Goal: Task Accomplishment & Management: Use online tool/utility

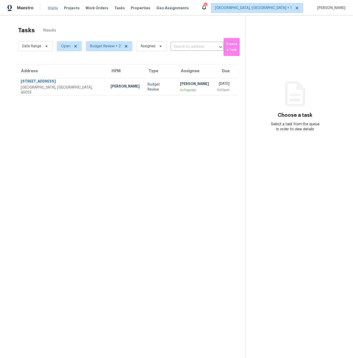
click at [53, 9] on span "Visits" at bounding box center [53, 8] width 10 height 5
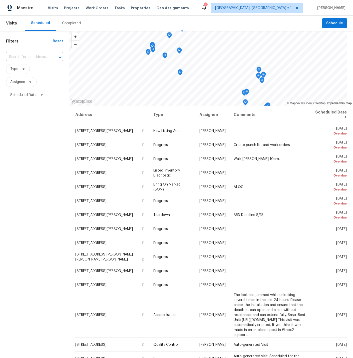
click at [67, 23] on div "Completed" at bounding box center [71, 23] width 19 height 5
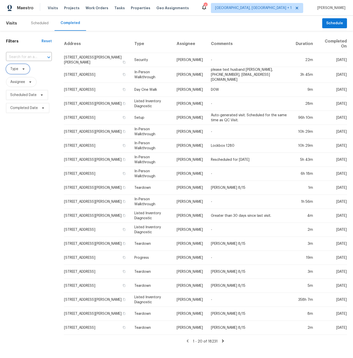
click at [14, 69] on span "Type" at bounding box center [14, 69] width 8 height 5
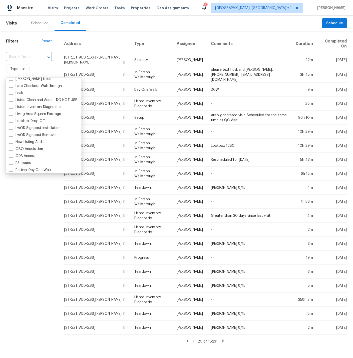
scroll to position [242, 0]
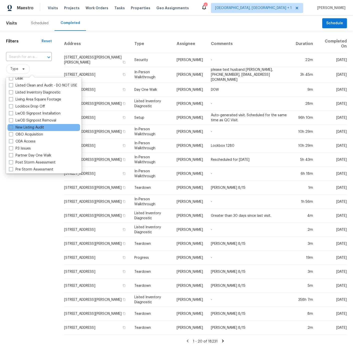
click at [11, 128] on span at bounding box center [11, 127] width 4 height 4
click at [11, 128] on input "New Listing Audit" at bounding box center [10, 126] width 3 height 3
checkbox input "true"
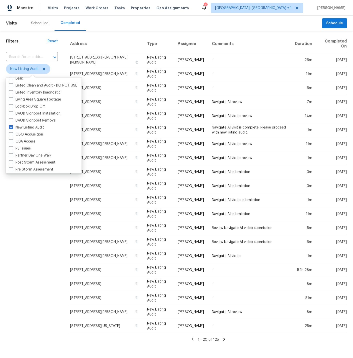
click at [38, 234] on div "Filters Reset ​ New Listing Audit Assignee Scheduled Date Completed Date" at bounding box center [32, 189] width 64 height 316
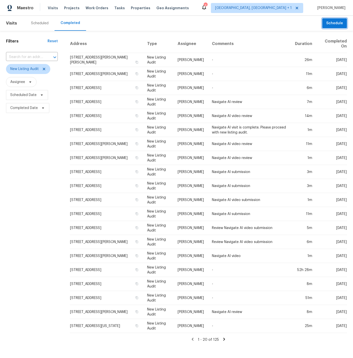
click at [334, 23] on span "Schedule" at bounding box center [334, 23] width 17 height 6
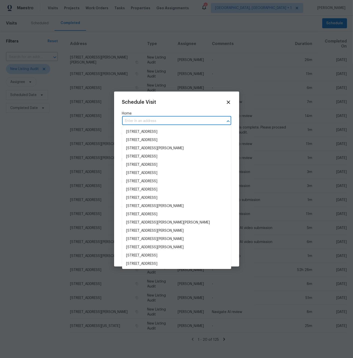
click at [153, 120] on input "text" at bounding box center [169, 121] width 95 height 8
type input "2225"
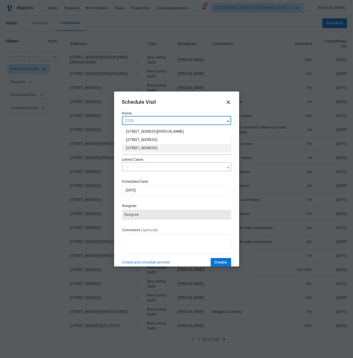
click at [145, 147] on li "[STREET_ADDRESS]" at bounding box center [176, 148] width 109 height 8
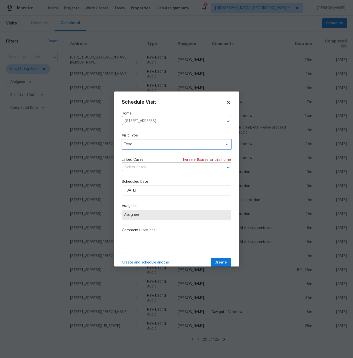
click at [142, 145] on span "Type" at bounding box center [172, 144] width 97 height 5
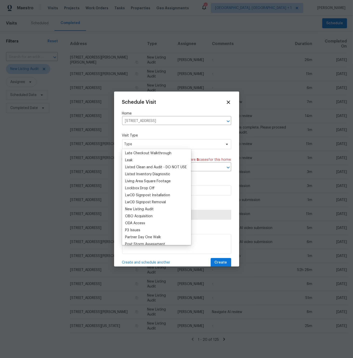
scroll to position [229, 0]
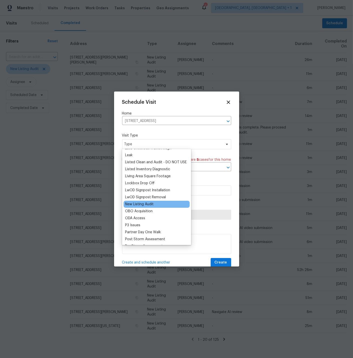
click at [139, 203] on div "New Listing Audit" at bounding box center [139, 204] width 29 height 5
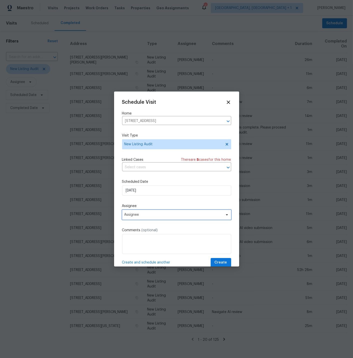
click at [140, 215] on span "Assignee" at bounding box center [173, 215] width 98 height 4
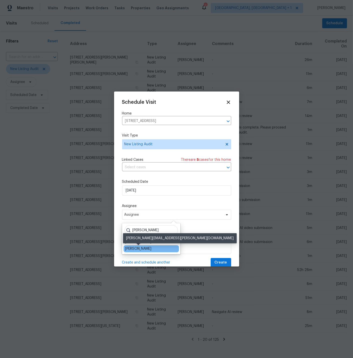
type input "[PERSON_NAME]"
click at [142, 247] on div "[PERSON_NAME]" at bounding box center [138, 248] width 26 height 5
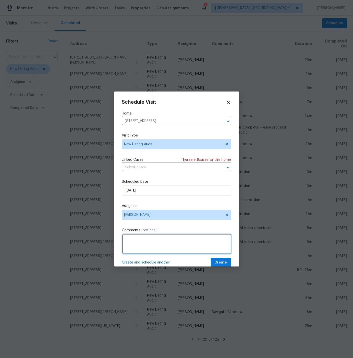
click at [137, 237] on textarea at bounding box center [176, 244] width 109 height 20
type textarea "Navigate AI review"
click at [160, 262] on span "Create and schedule another" at bounding box center [146, 262] width 48 height 5
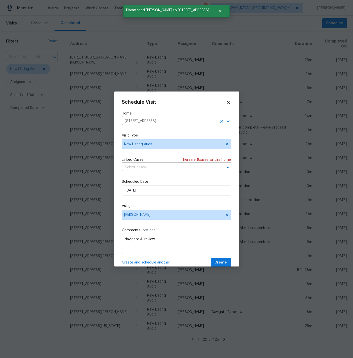
click at [221, 120] on icon "Clear" at bounding box center [221, 121] width 5 height 5
click at [147, 120] on input "text" at bounding box center [169, 121] width 95 height 8
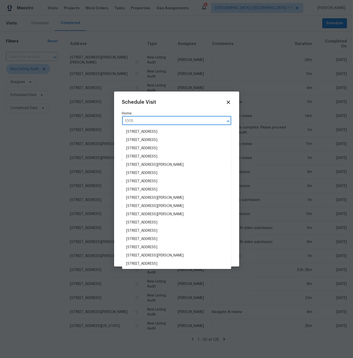
type input "10057"
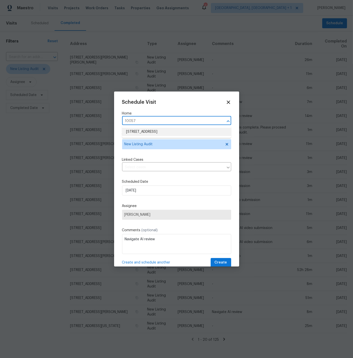
click at [137, 131] on li "[STREET_ADDRESS]" at bounding box center [176, 132] width 109 height 8
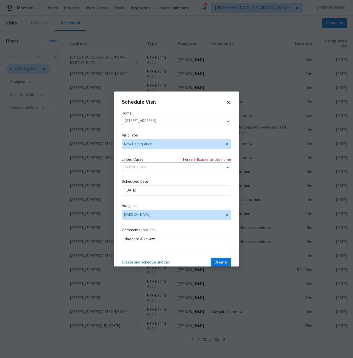
click at [149, 262] on span "Create and schedule another" at bounding box center [146, 262] width 48 height 5
click at [223, 120] on icon "Clear" at bounding box center [221, 121] width 5 height 5
click at [173, 120] on input "text" at bounding box center [169, 121] width 95 height 8
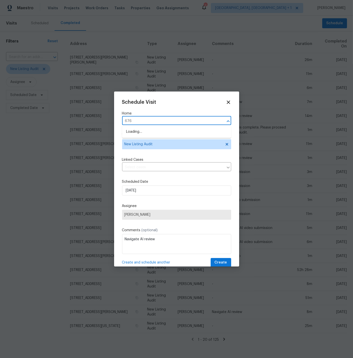
type input "6766"
click at [160, 131] on li "[STREET_ADDRESS]" at bounding box center [176, 132] width 109 height 8
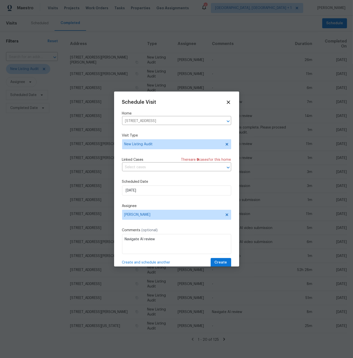
click at [161, 262] on span "Create and schedule another" at bounding box center [146, 262] width 48 height 5
click at [222, 121] on icon "Clear" at bounding box center [221, 121] width 3 height 3
click at [173, 120] on input "text" at bounding box center [169, 121] width 95 height 8
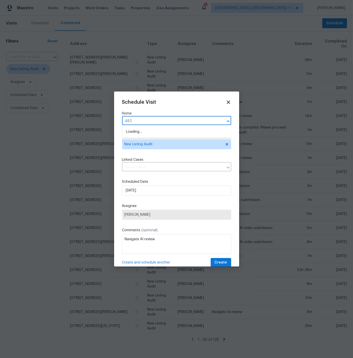
type input "4821"
click at [153, 130] on li "[STREET_ADDRESS]" at bounding box center [176, 132] width 109 height 8
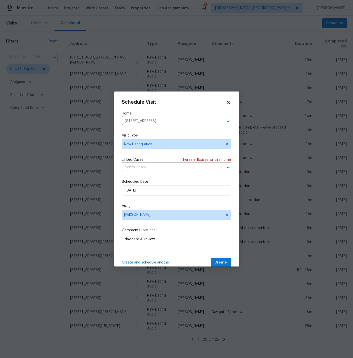
click at [165, 262] on span "Create and schedule another" at bounding box center [146, 262] width 48 height 5
click at [222, 120] on icon "Clear" at bounding box center [221, 121] width 5 height 5
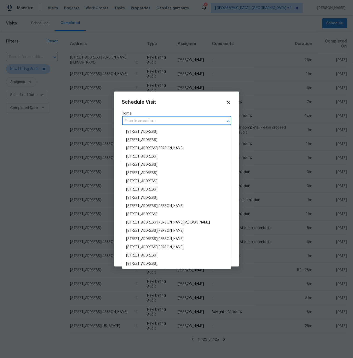
click at [157, 121] on input "text" at bounding box center [169, 121] width 95 height 8
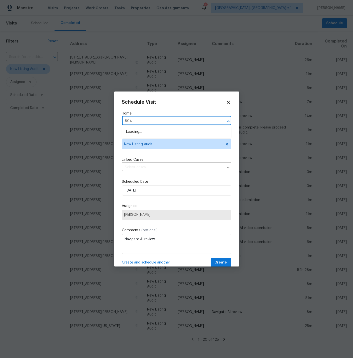
type input "8040"
click at [152, 132] on li "[STREET_ADDRESS]" at bounding box center [176, 132] width 109 height 8
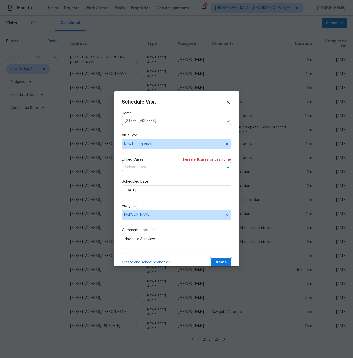
click at [222, 263] on span "Create" at bounding box center [221, 263] width 13 height 6
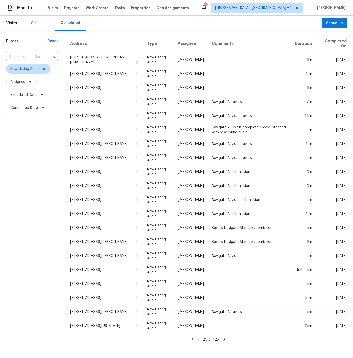
click at [41, 23] on div "Scheduled" at bounding box center [40, 23] width 18 height 5
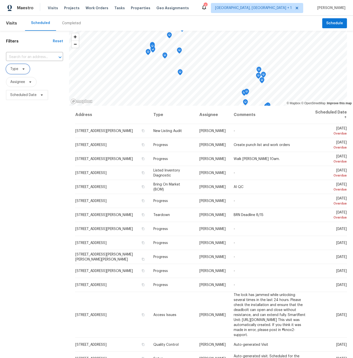
click at [16, 70] on span "Type" at bounding box center [14, 69] width 8 height 5
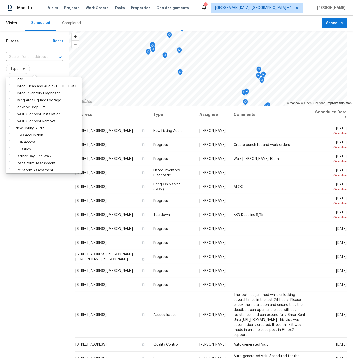
scroll to position [242, 0]
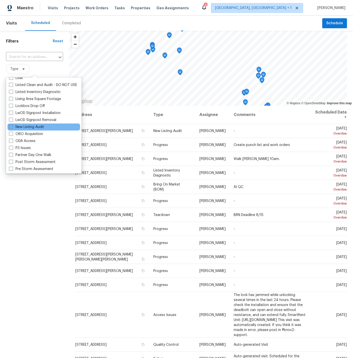
click at [11, 127] on span at bounding box center [11, 127] width 4 height 4
click at [11, 127] on input "New Listing Audit" at bounding box center [10, 126] width 3 height 3
checkbox input "true"
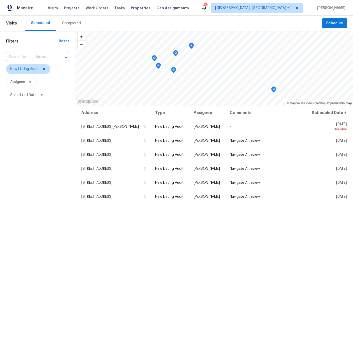
click at [54, 206] on div "Filters Reset ​ New Listing Audit Assignee Scheduled Date" at bounding box center [37, 212] width 75 height 362
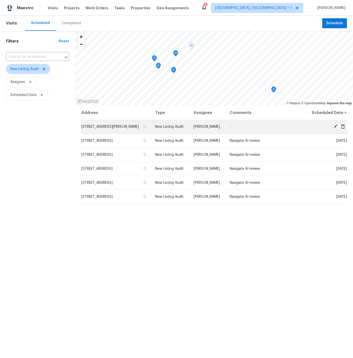
click at [343, 129] on icon at bounding box center [343, 126] width 4 height 5
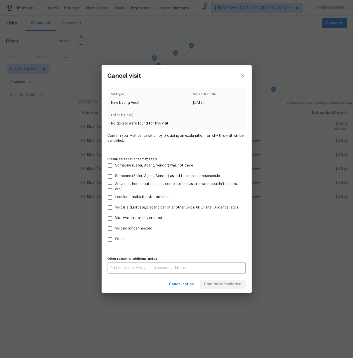
click at [111, 217] on input "Visit was mistakenly created" at bounding box center [110, 218] width 11 height 11
checkbox input "true"
click at [228, 286] on span "Confirm cancellation" at bounding box center [223, 284] width 38 height 6
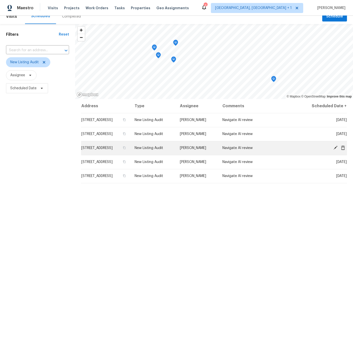
scroll to position [5, 0]
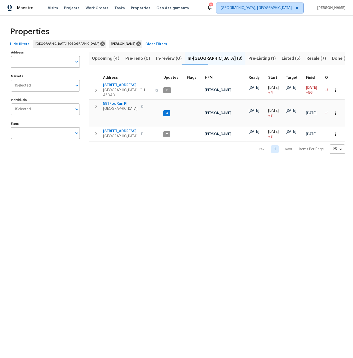
click at [285, 8] on span "Cincinnati, OH" at bounding box center [256, 8] width 71 height 5
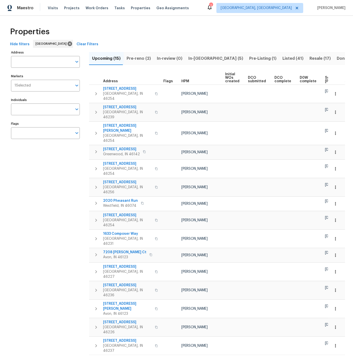
click at [249, 59] on span "Pre-Listing (1)" at bounding box center [262, 58] width 27 height 7
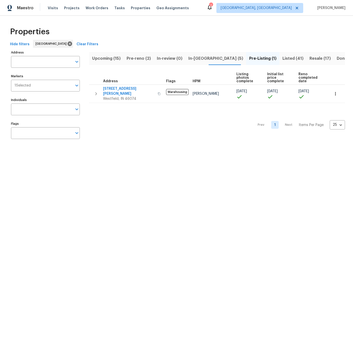
click at [282, 58] on span "Listed (41)" at bounding box center [292, 58] width 21 height 7
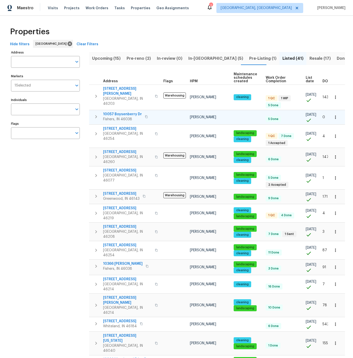
click at [122, 112] on span "10057 Boysenberry Dr" at bounding box center [122, 114] width 39 height 5
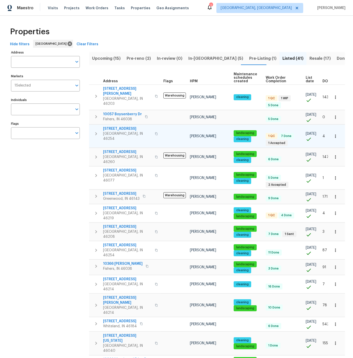
click at [97, 131] on icon "button" at bounding box center [96, 134] width 6 height 6
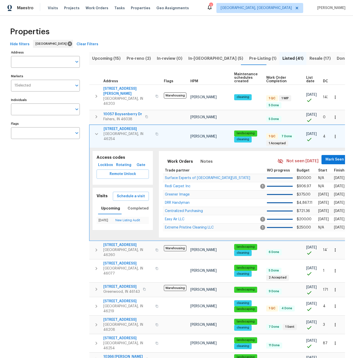
click at [122, 127] on span "4821 Ossington Ct" at bounding box center [128, 129] width 49 height 5
click at [336, 134] on icon "button" at bounding box center [335, 136] width 5 height 5
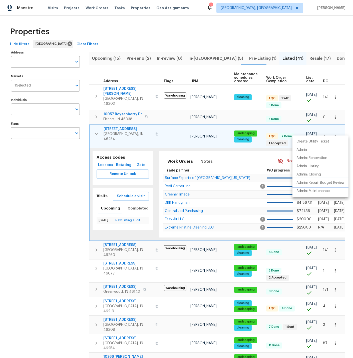
click at [318, 184] on p "Admin: Repair Budget Review" at bounding box center [320, 182] width 48 height 5
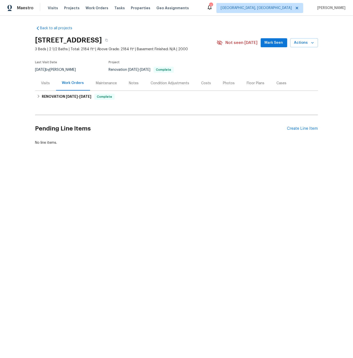
click at [226, 82] on div "Photos" at bounding box center [229, 83] width 12 height 5
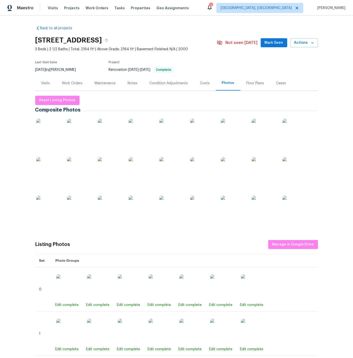
click at [53, 133] on img at bounding box center [48, 131] width 25 height 25
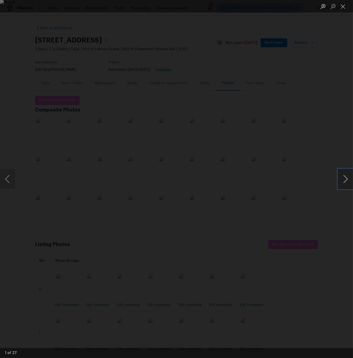
click at [346, 178] on button "Next image" at bounding box center [345, 179] width 15 height 20
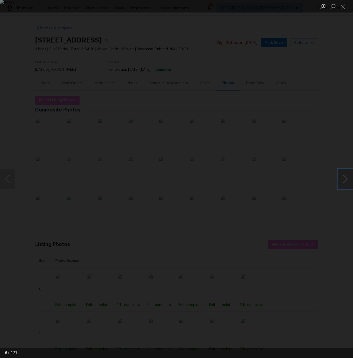
click at [346, 178] on button "Next image" at bounding box center [345, 179] width 15 height 20
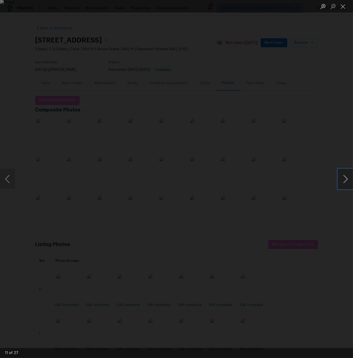
click at [346, 178] on button "Next image" at bounding box center [345, 179] width 15 height 20
click at [11, 179] on button "Previous image" at bounding box center [7, 179] width 15 height 20
click at [349, 180] on button "Next image" at bounding box center [345, 179] width 15 height 20
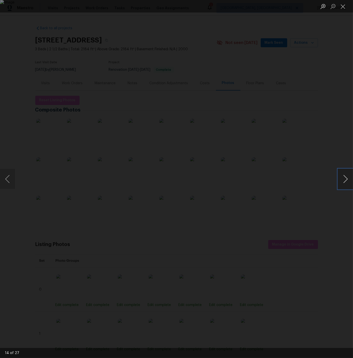
click at [349, 180] on button "Next image" at bounding box center [345, 179] width 15 height 20
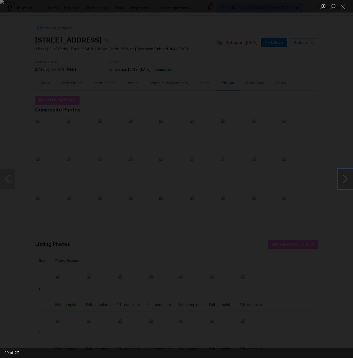
click at [349, 180] on button "Next image" at bounding box center [345, 179] width 15 height 20
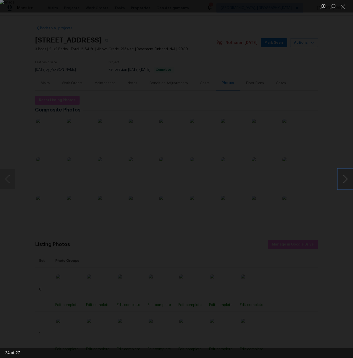
click at [349, 180] on button "Next image" at bounding box center [345, 179] width 15 height 20
click at [343, 7] on button "Close lightbox" at bounding box center [343, 6] width 10 height 9
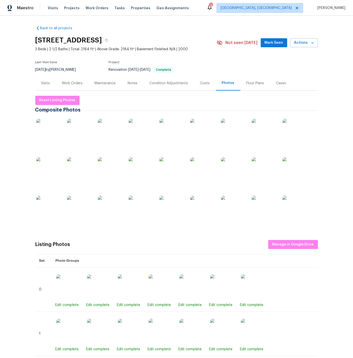
scroll to position [0, 0]
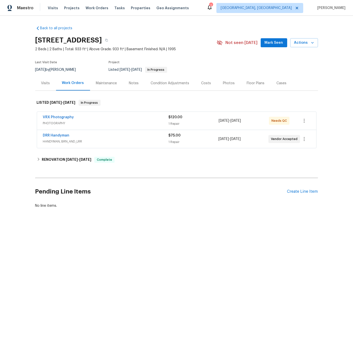
click at [226, 82] on div "Photos" at bounding box center [229, 83] width 12 height 5
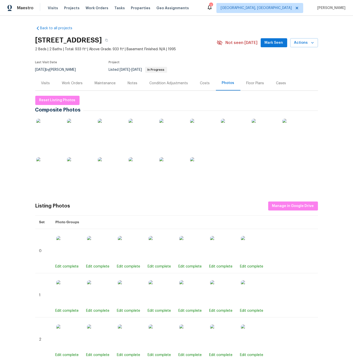
click at [47, 131] on img at bounding box center [48, 131] width 25 height 25
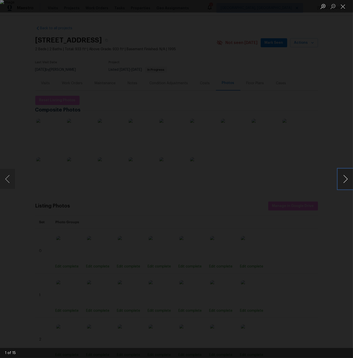
click at [346, 178] on button "Next image" at bounding box center [345, 179] width 15 height 20
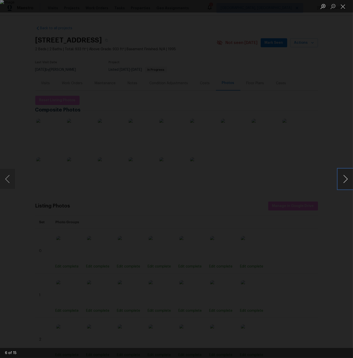
click at [346, 178] on button "Next image" at bounding box center [345, 179] width 15 height 20
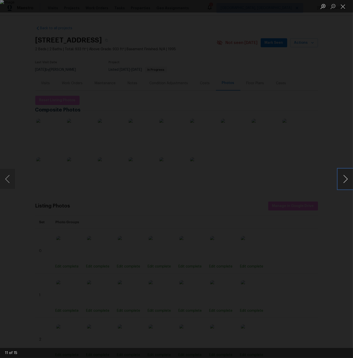
click at [346, 178] on button "Next image" at bounding box center [345, 179] width 15 height 20
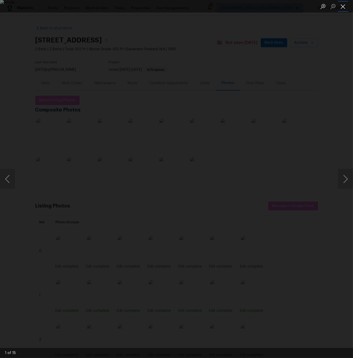
click at [342, 7] on button "Close lightbox" at bounding box center [343, 6] width 10 height 9
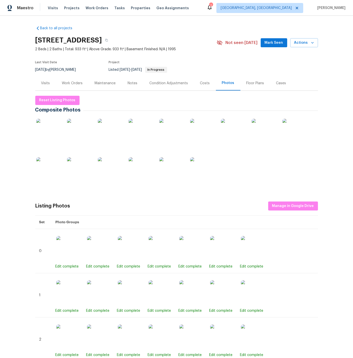
click at [200, 83] on div "Costs" at bounding box center [205, 83] width 10 height 5
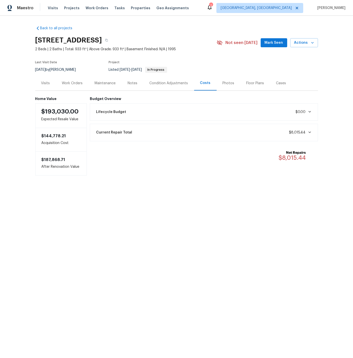
click at [76, 82] on div "Work Orders" at bounding box center [72, 83] width 21 height 5
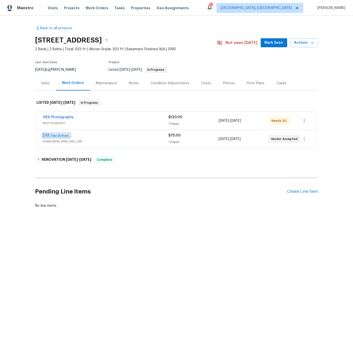
click at [67, 136] on link "DRR Handyman" at bounding box center [56, 136] width 27 height 4
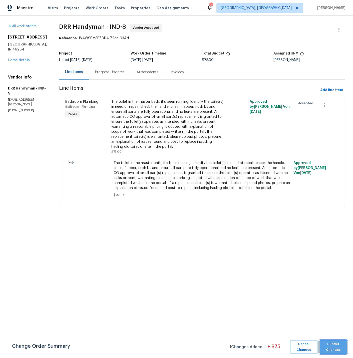
click at [339, 348] on span "Submit Changes" at bounding box center [333, 347] width 23 height 12
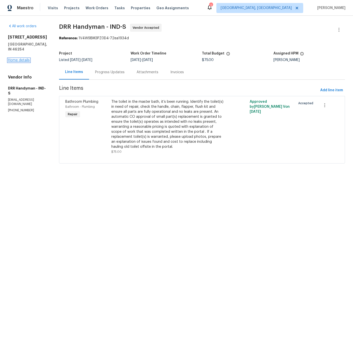
click at [26, 62] on link "Home details" at bounding box center [19, 61] width 22 height 4
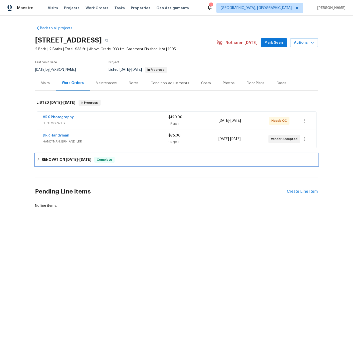
click at [41, 160] on div "RENOVATION 8/1/25 - 8/12/25 Complete" at bounding box center [177, 160] width 280 height 6
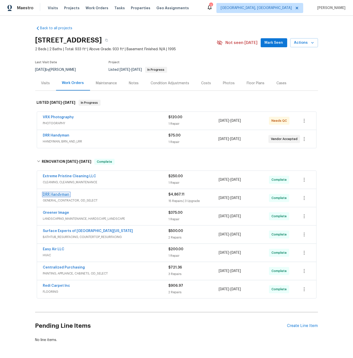
click at [61, 194] on link "DRR Handyman" at bounding box center [56, 195] width 27 height 4
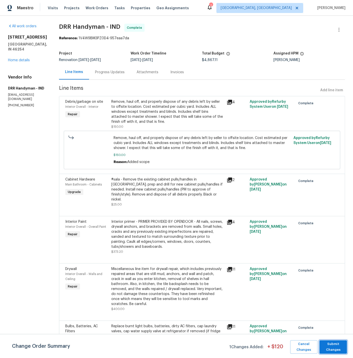
click at [334, 345] on span "Submit Changes" at bounding box center [333, 347] width 23 height 12
